Goal: Transaction & Acquisition: Purchase product/service

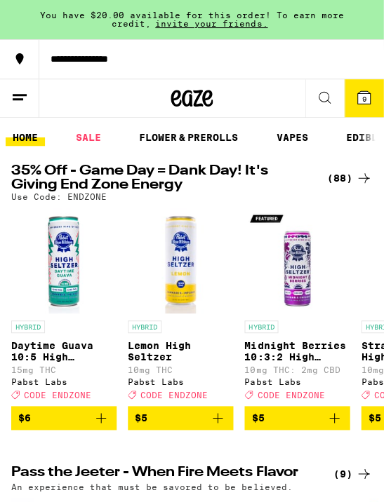
click at [361, 95] on icon at bounding box center [363, 97] width 13 height 13
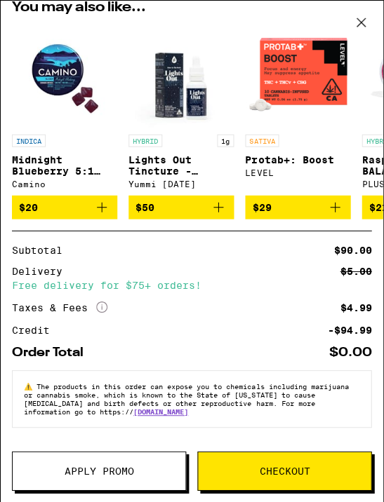
click at [323, 466] on span "Checkout" at bounding box center [284, 471] width 172 height 10
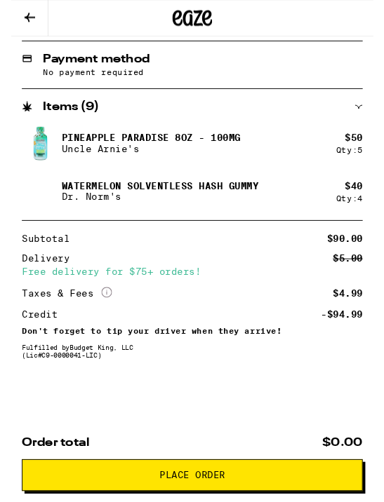
scroll to position [542, 0]
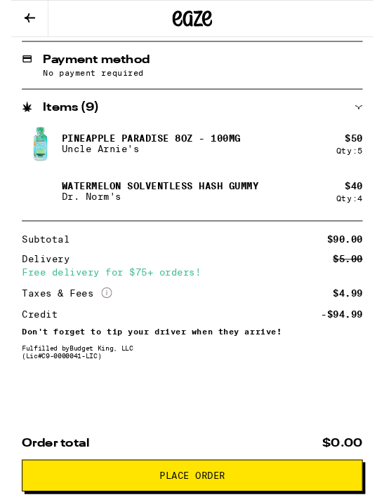
click at [316, 501] on span "Place Order" at bounding box center [191, 504] width 337 height 10
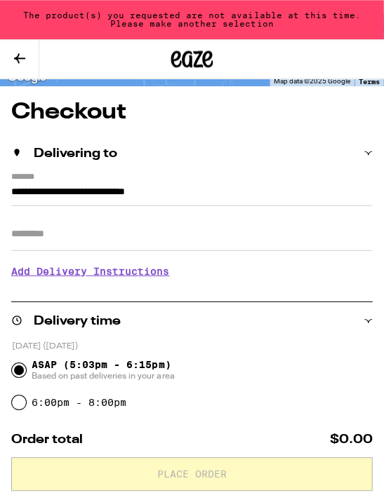
scroll to position [0, 0]
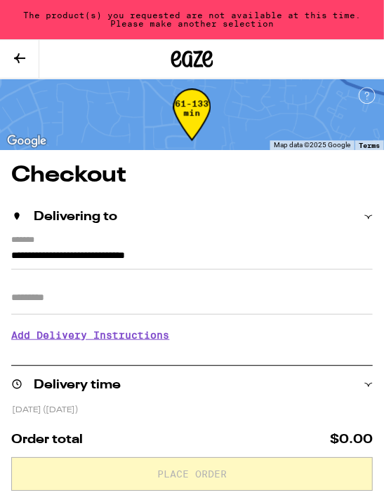
click at [27, 57] on icon at bounding box center [19, 58] width 17 height 17
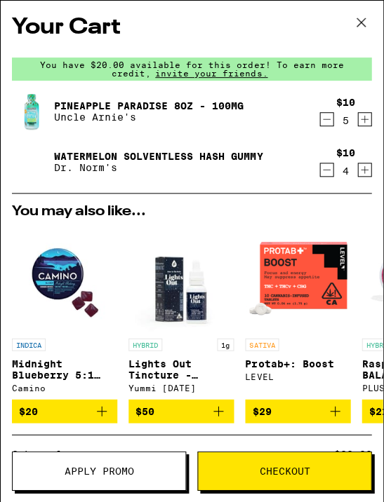
click at [365, 28] on icon at bounding box center [360, 22] width 21 height 21
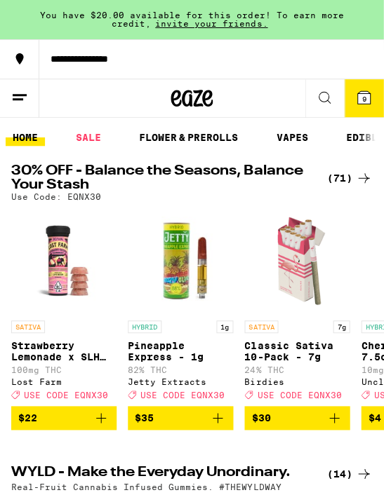
click at [323, 100] on icon at bounding box center [324, 97] width 17 height 17
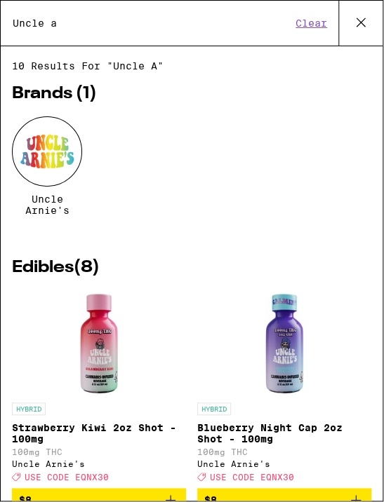
type input "Uncle a"
click at [55, 156] on div at bounding box center [47, 151] width 70 height 70
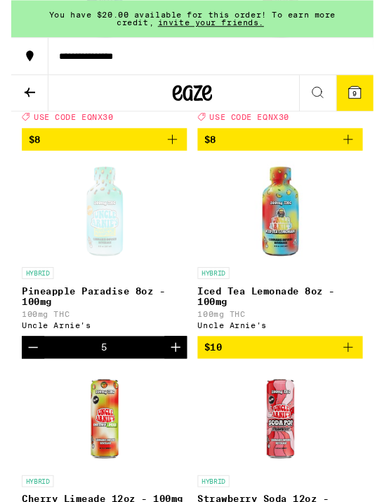
scroll to position [859, 0]
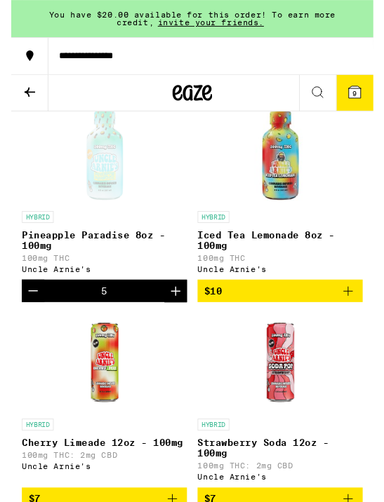
click at [25, 316] on icon "Decrement" at bounding box center [23, 307] width 17 height 17
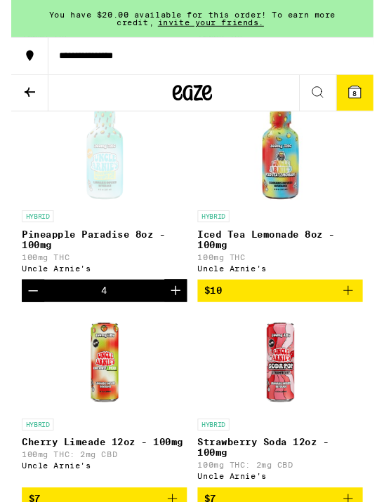
click at [27, 316] on icon "Decrement" at bounding box center [23, 307] width 17 height 17
click at [22, 308] on icon "Decrement" at bounding box center [23, 308] width 10 height 0
click at [25, 316] on icon "Decrement" at bounding box center [23, 307] width 17 height 17
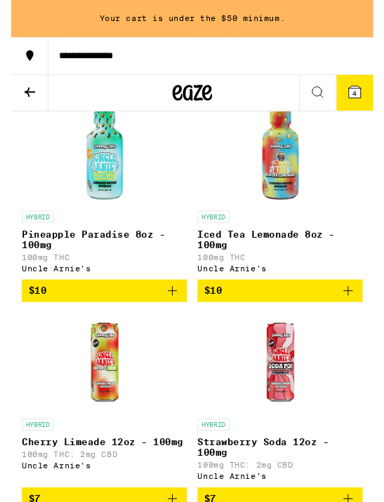
click at [175, 316] on icon "Add to bag" at bounding box center [170, 307] width 17 height 17
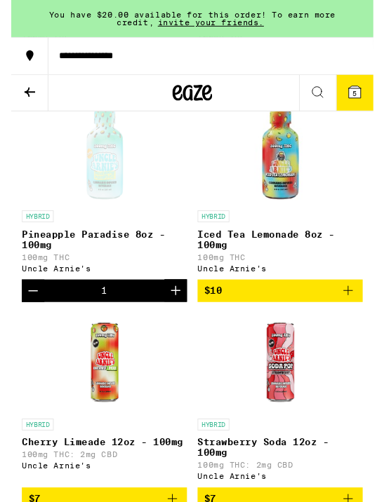
click at [175, 316] on icon "Increment" at bounding box center [173, 307] width 17 height 17
click at [176, 316] on icon "Increment" at bounding box center [173, 307] width 17 height 17
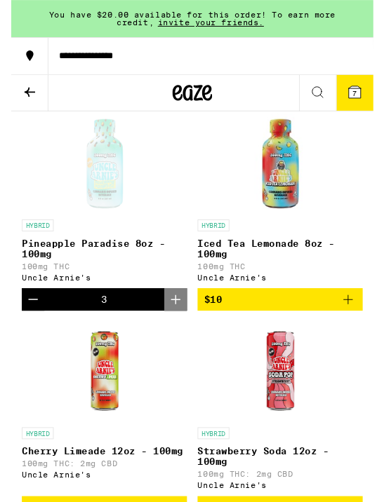
scroll to position [907, 0]
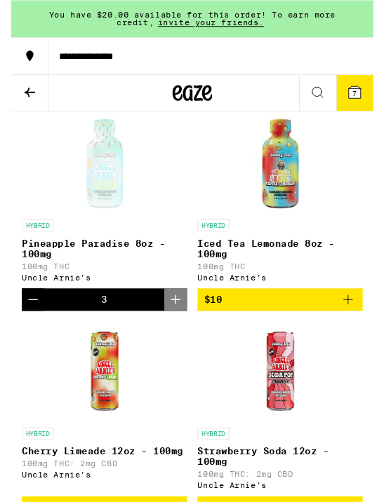
click at [363, 97] on span "7" at bounding box center [363, 99] width 4 height 8
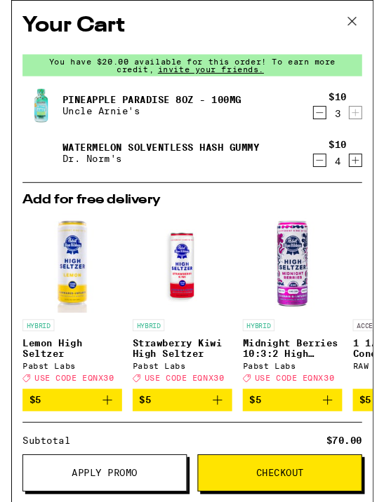
click at [365, 171] on icon "Increment" at bounding box center [364, 170] width 8 height 8
click at [370, 168] on icon "Increment" at bounding box center [364, 169] width 13 height 17
click at [361, 15] on icon at bounding box center [360, 22] width 21 height 21
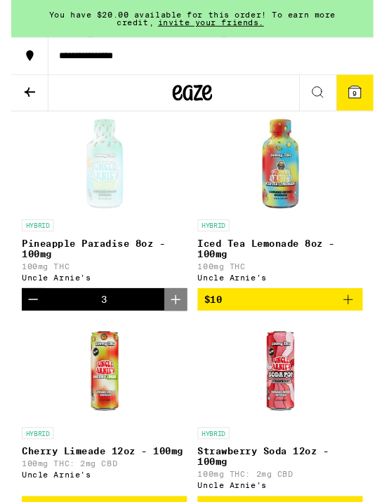
click at [328, 97] on icon at bounding box center [324, 97] width 17 height 17
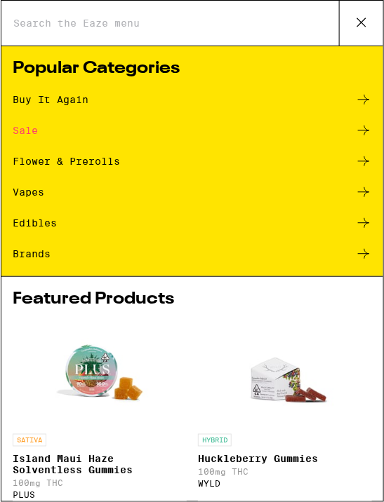
click at [169, 29] on input "Search for Products" at bounding box center [175, 23] width 326 height 13
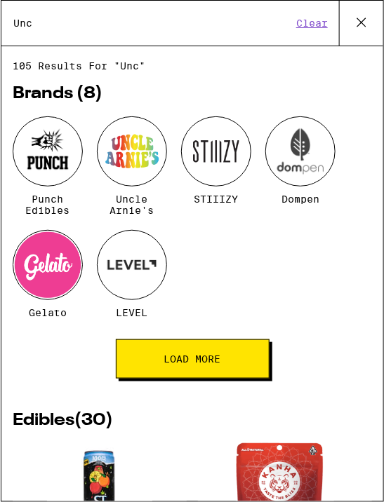
type input "Unc"
click at [133, 150] on div at bounding box center [131, 151] width 70 height 70
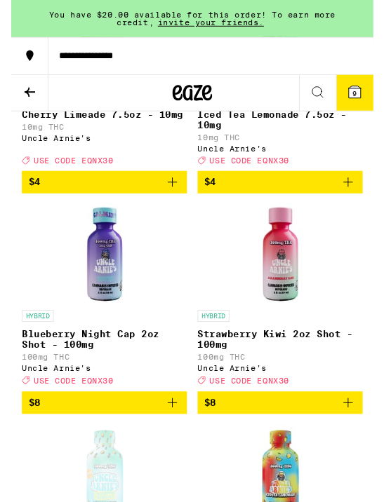
scroll to position [578, 0]
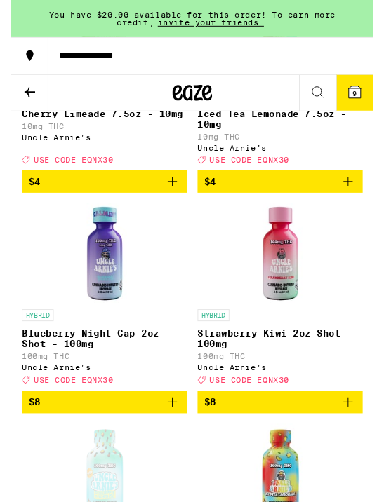
click at [371, 100] on icon at bounding box center [363, 97] width 17 height 17
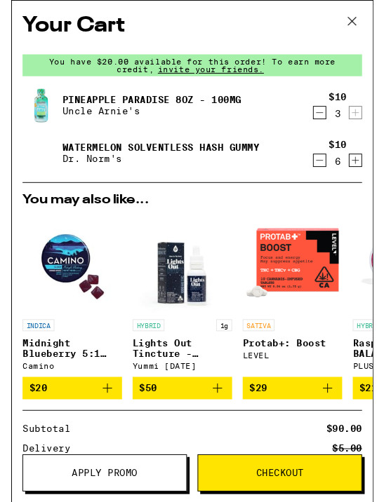
click at [144, 501] on span "Apply Promo" at bounding box center [99, 501] width 172 height 10
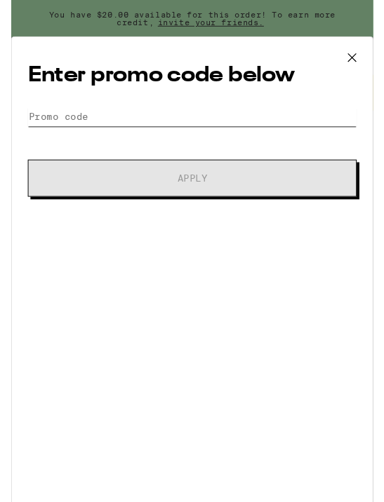
click at [86, 117] on input "Promo Code" at bounding box center [192, 123] width 348 height 21
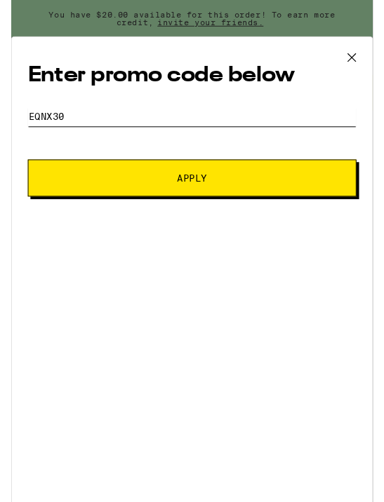
type input "Eqnx30"
click at [273, 185] on button "Apply" at bounding box center [192, 188] width 348 height 39
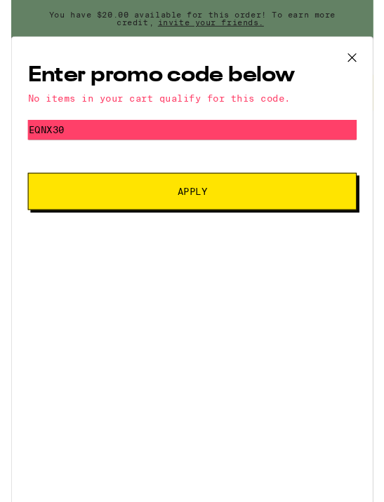
click at [363, 47] on button at bounding box center [360, 61] width 43 height 45
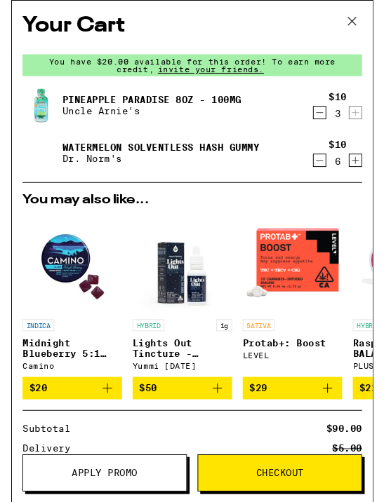
click at [360, 18] on icon at bounding box center [360, 22] width 21 height 21
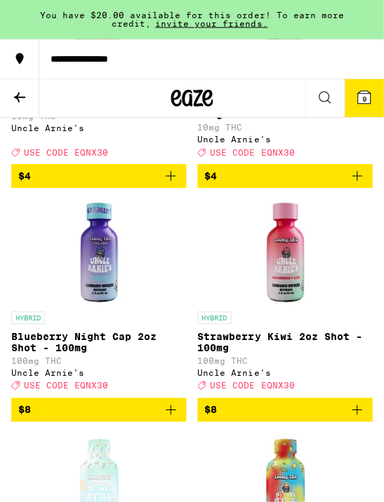
scroll to position [496, 0]
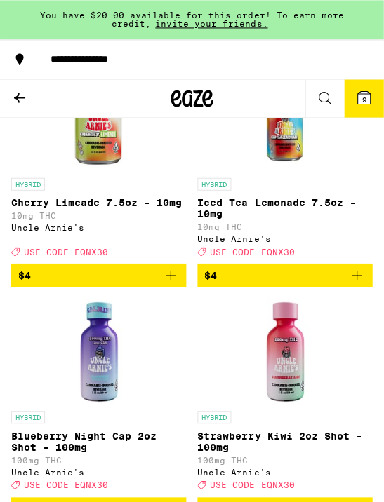
click at [368, 108] on button "9" at bounding box center [363, 98] width 39 height 38
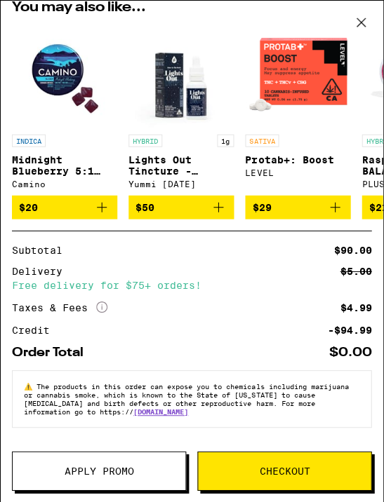
scroll to position [219, 0]
click at [289, 468] on span "Checkout" at bounding box center [284, 471] width 50 height 10
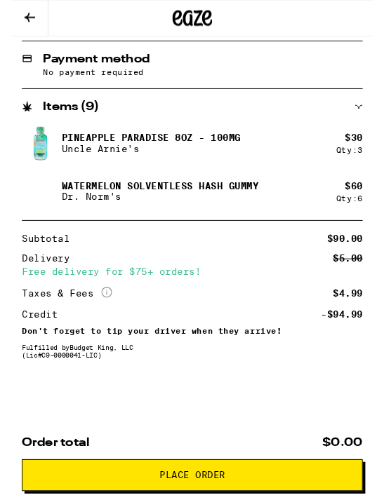
scroll to position [542, 0]
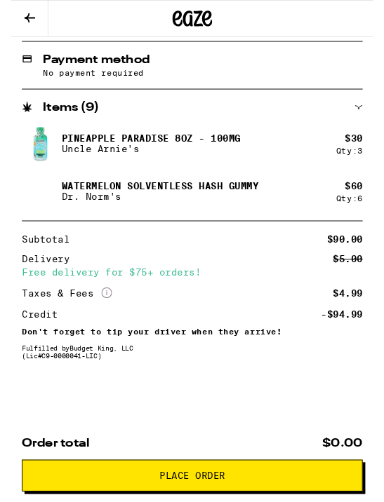
click at [288, 492] on button "Place Order" at bounding box center [191, 504] width 360 height 34
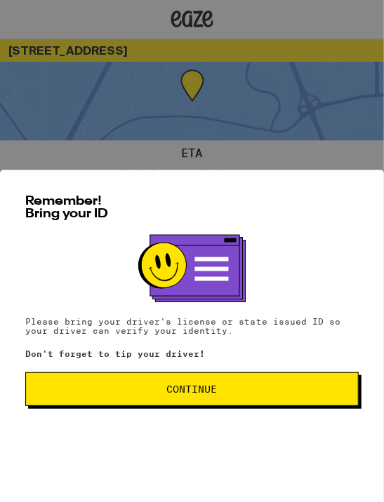
click at [312, 394] on span "Continue" at bounding box center [191, 389] width 309 height 10
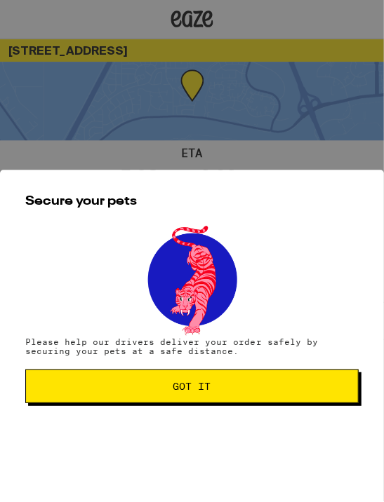
click at [317, 391] on span "Got it" at bounding box center [191, 386] width 309 height 10
